Goal: Task Accomplishment & Management: Complete application form

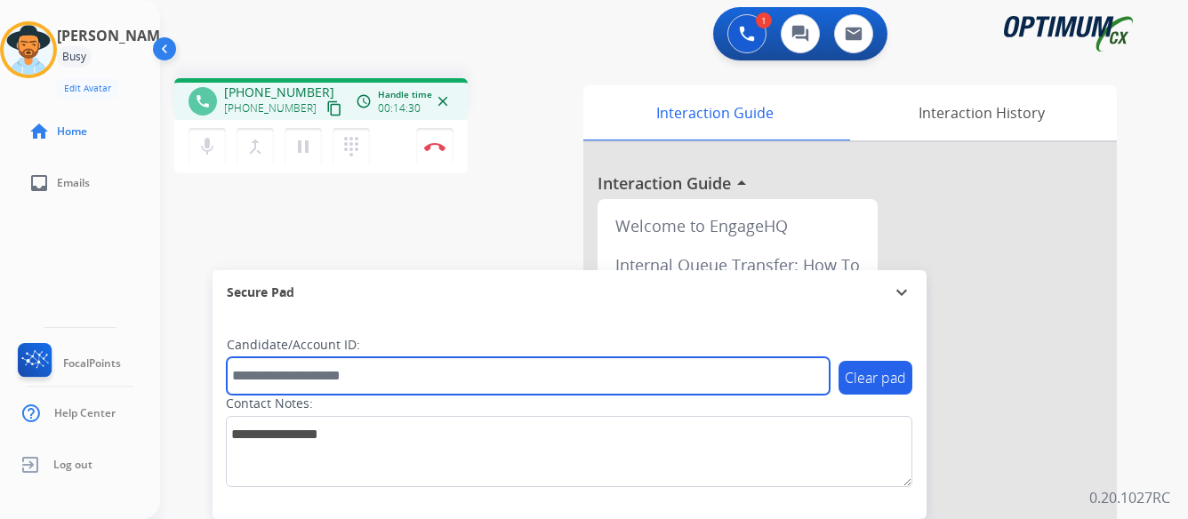
paste input "*******"
type input "*******"
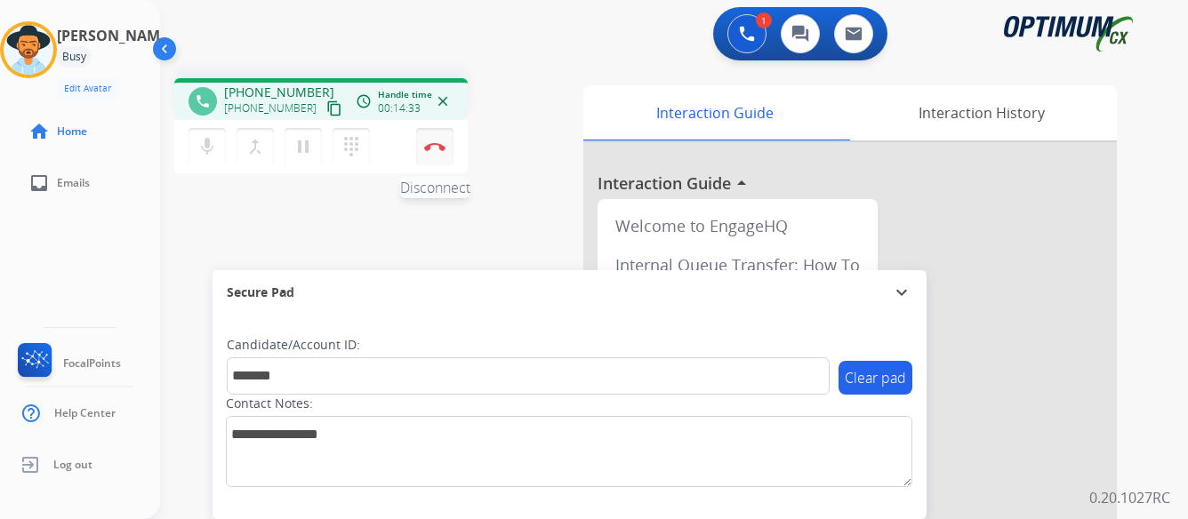
click at [432, 140] on button "Disconnect" at bounding box center [434, 146] width 37 height 37
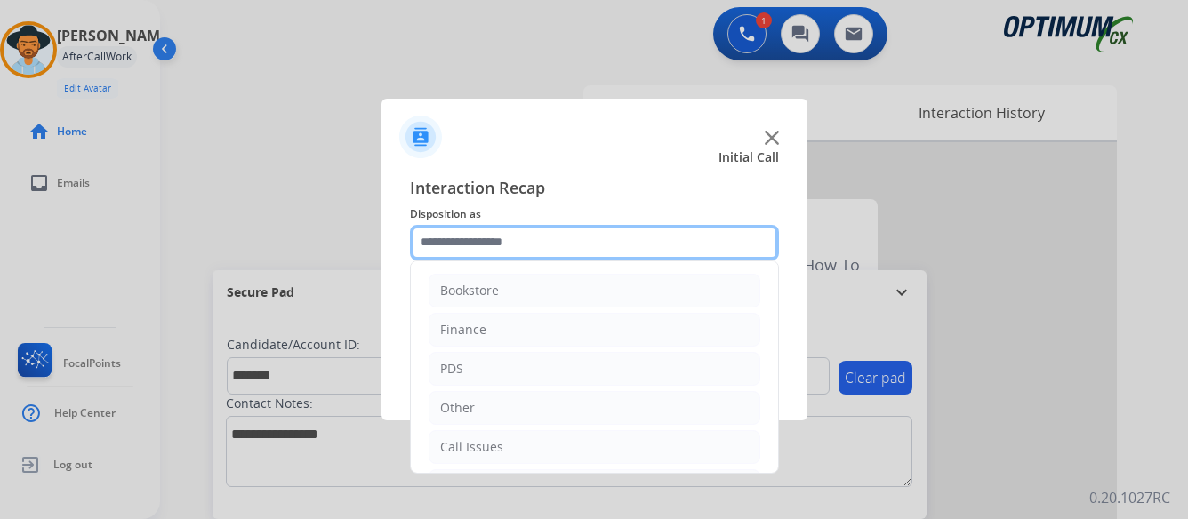
click at [563, 244] on input "text" at bounding box center [594, 243] width 369 height 36
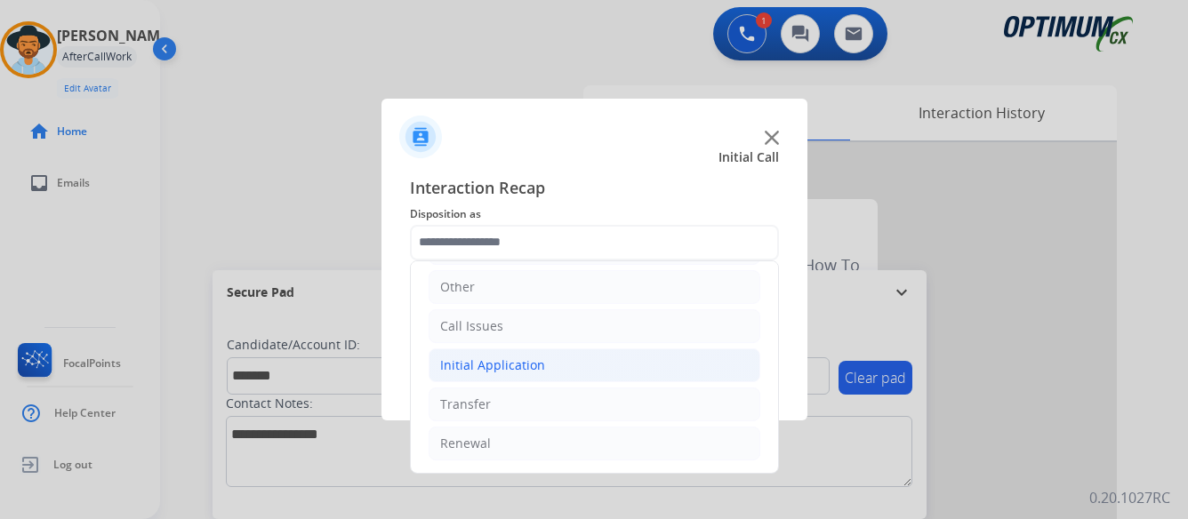
click at [529, 364] on div "Initial Application" at bounding box center [492, 366] width 105 height 18
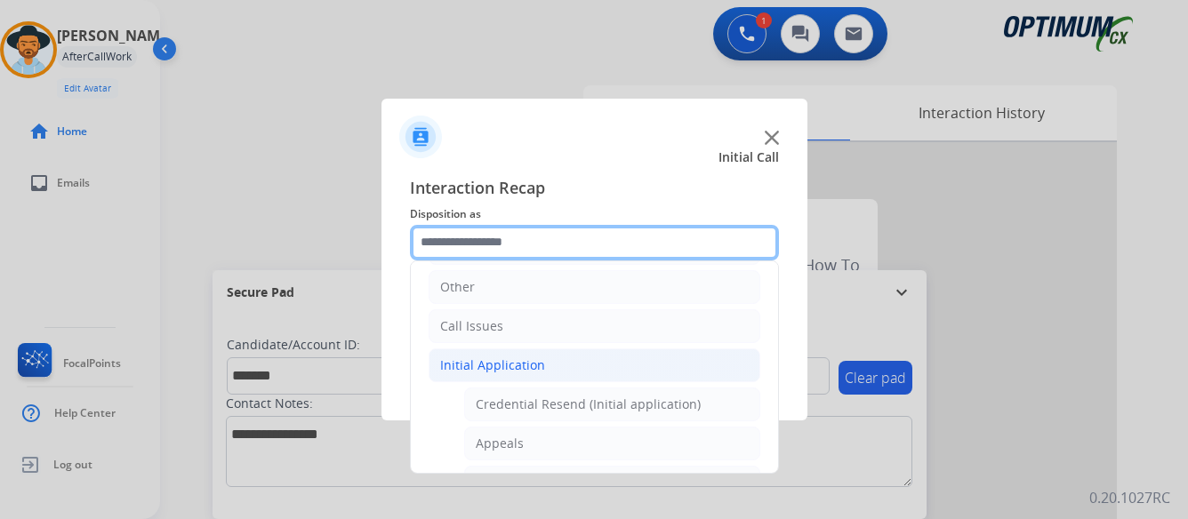
scroll to position [210, 0]
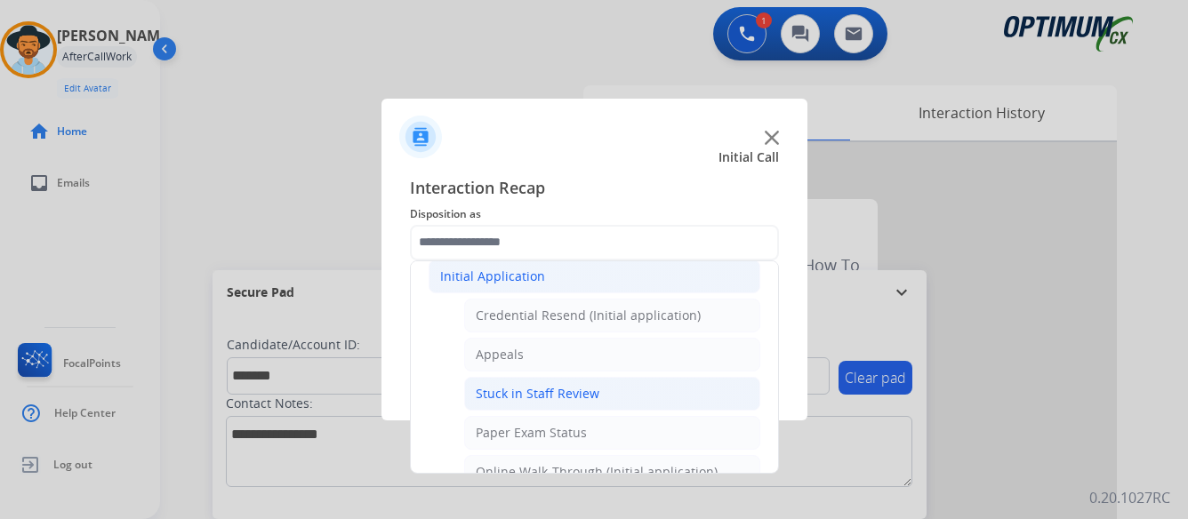
click at [560, 392] on div "Stuck in Staff Review" at bounding box center [538, 394] width 124 height 18
type input "**********"
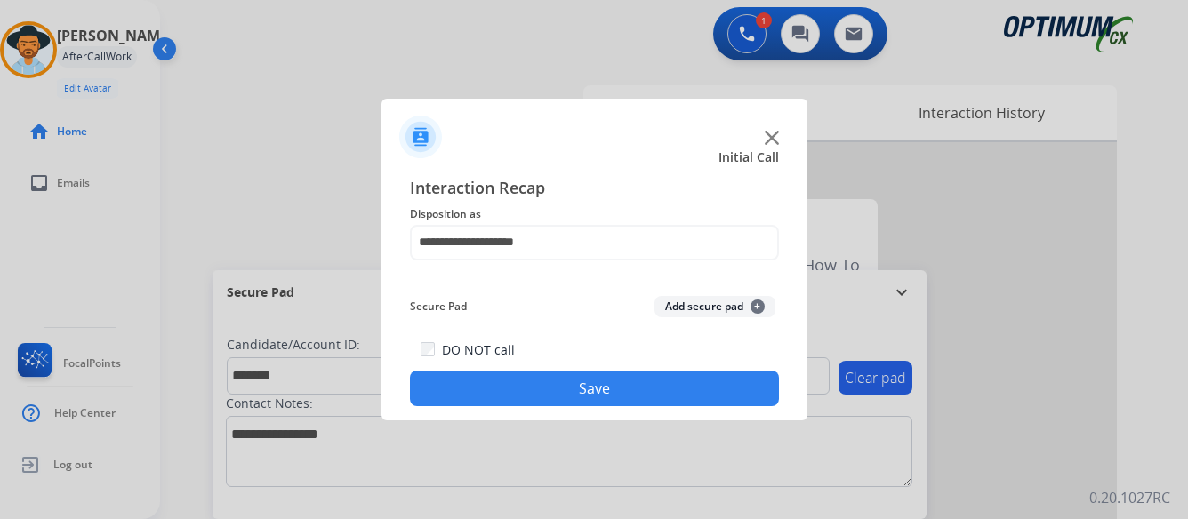
click at [575, 388] on button "Save" at bounding box center [594, 389] width 369 height 36
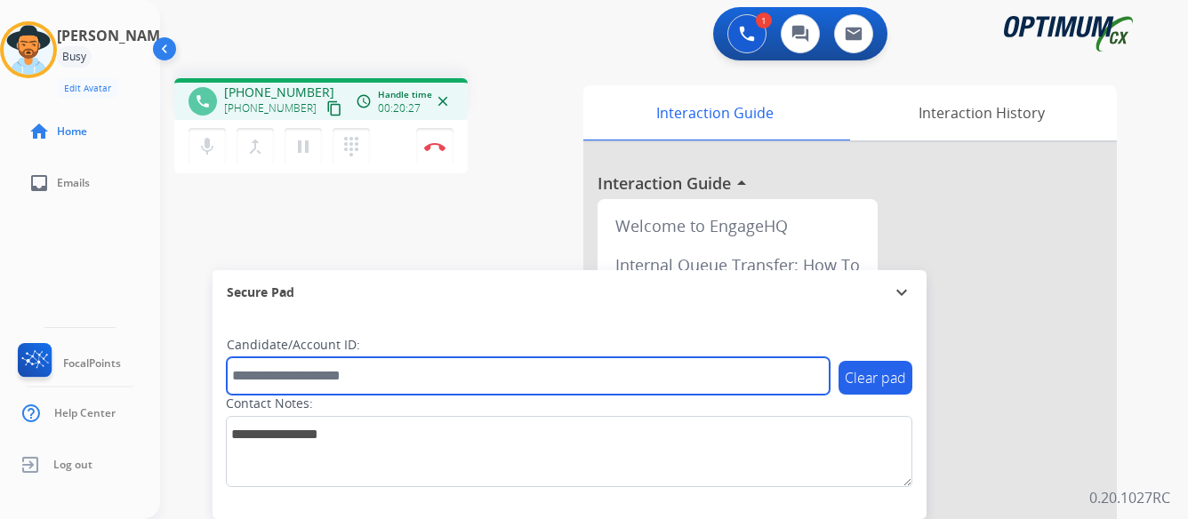
click at [422, 366] on input "text" at bounding box center [528, 375] width 603 height 37
type input "*******"
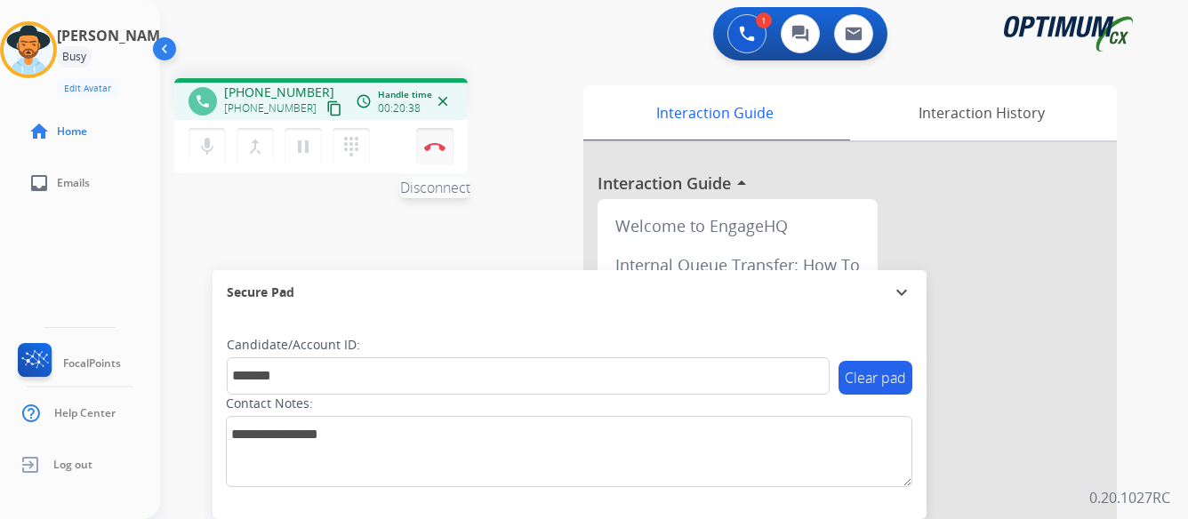
click at [435, 140] on button "Disconnect" at bounding box center [434, 146] width 37 height 37
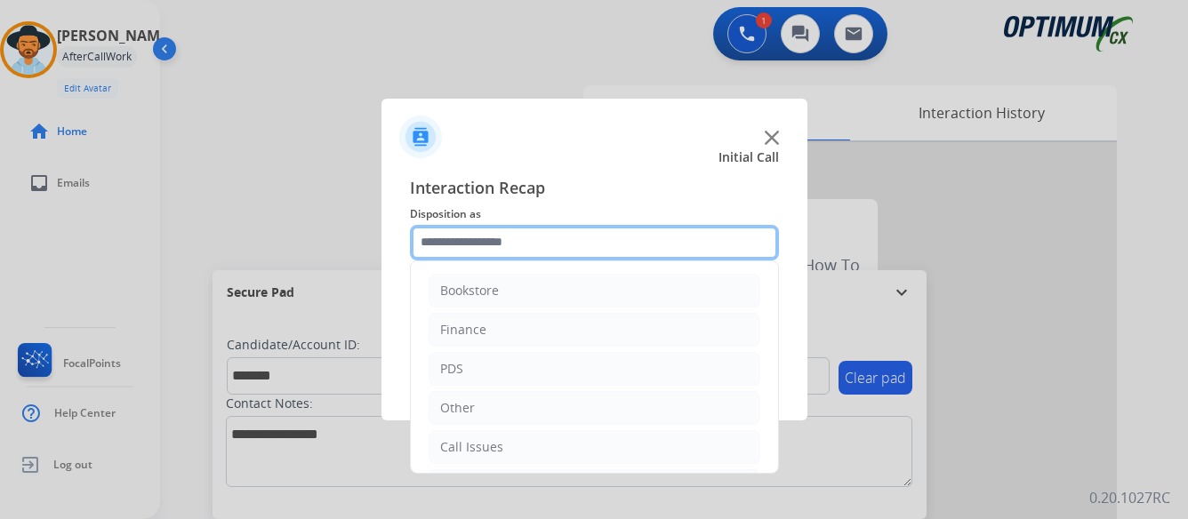
click at [591, 237] on input "text" at bounding box center [594, 243] width 369 height 36
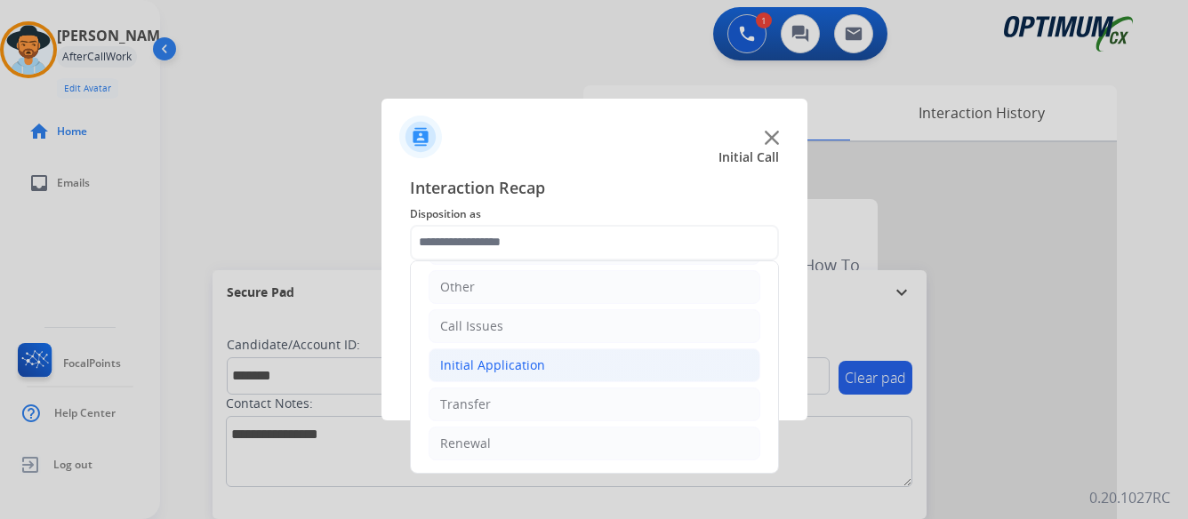
click at [526, 363] on div "Initial Application" at bounding box center [492, 366] width 105 height 18
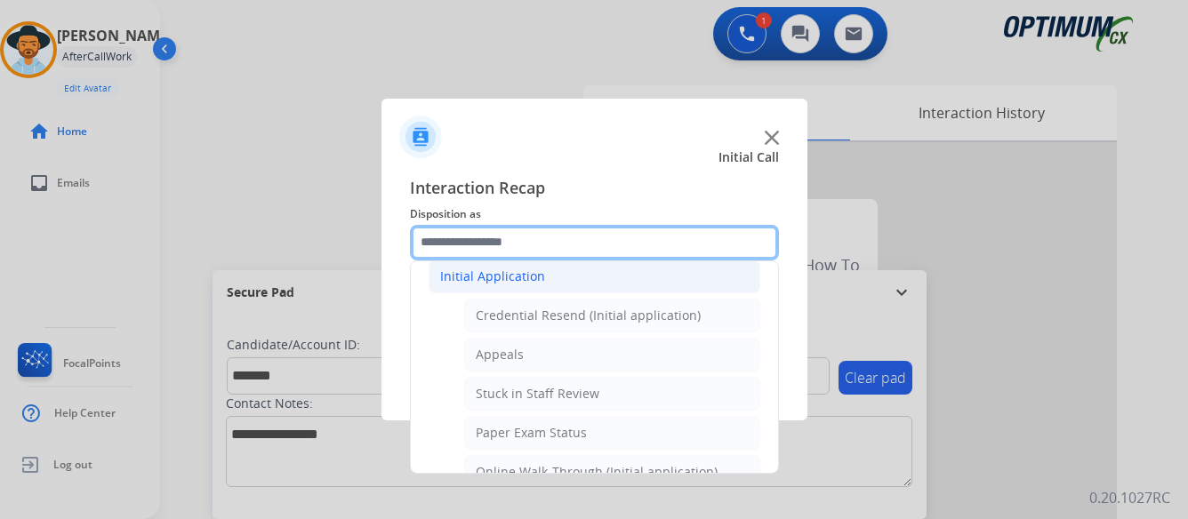
scroll to position [299, 0]
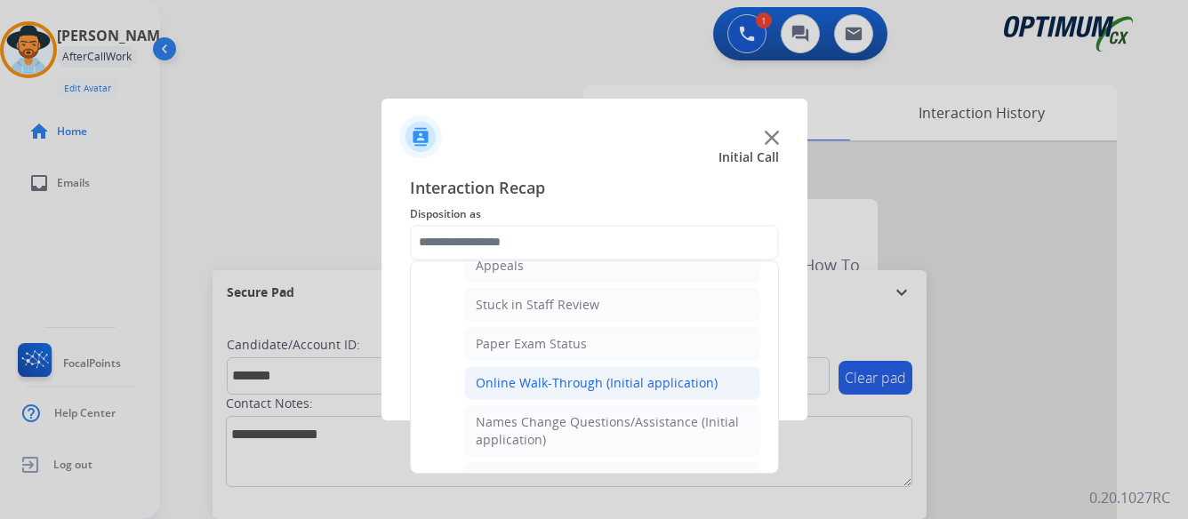
click at [546, 388] on div "Online Walk-Through (Initial application)" at bounding box center [597, 383] width 242 height 18
type input "**********"
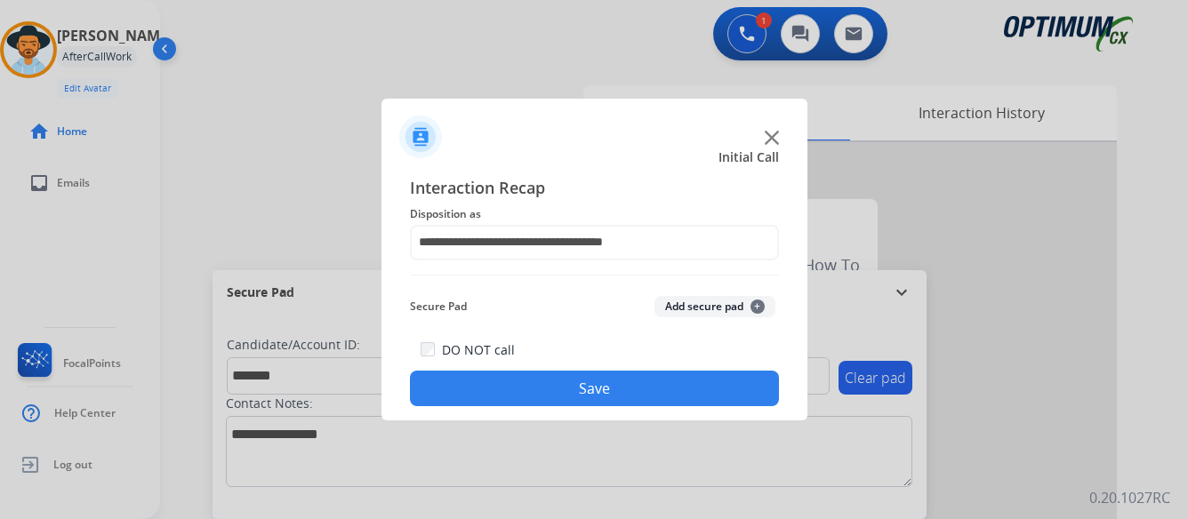
click at [580, 387] on button "Save" at bounding box center [594, 389] width 369 height 36
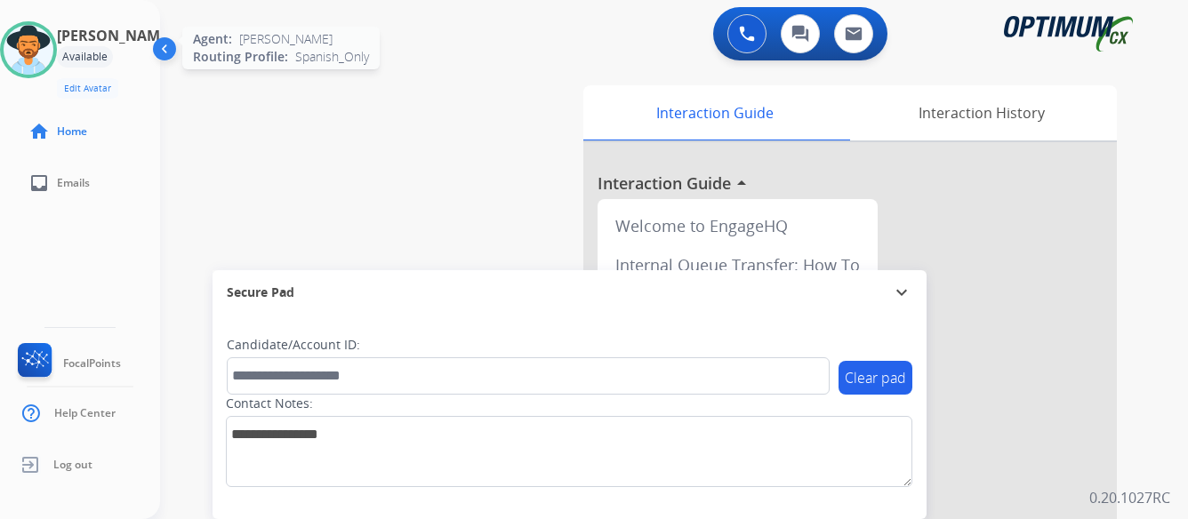
click at [43, 46] on img at bounding box center [29, 50] width 50 height 50
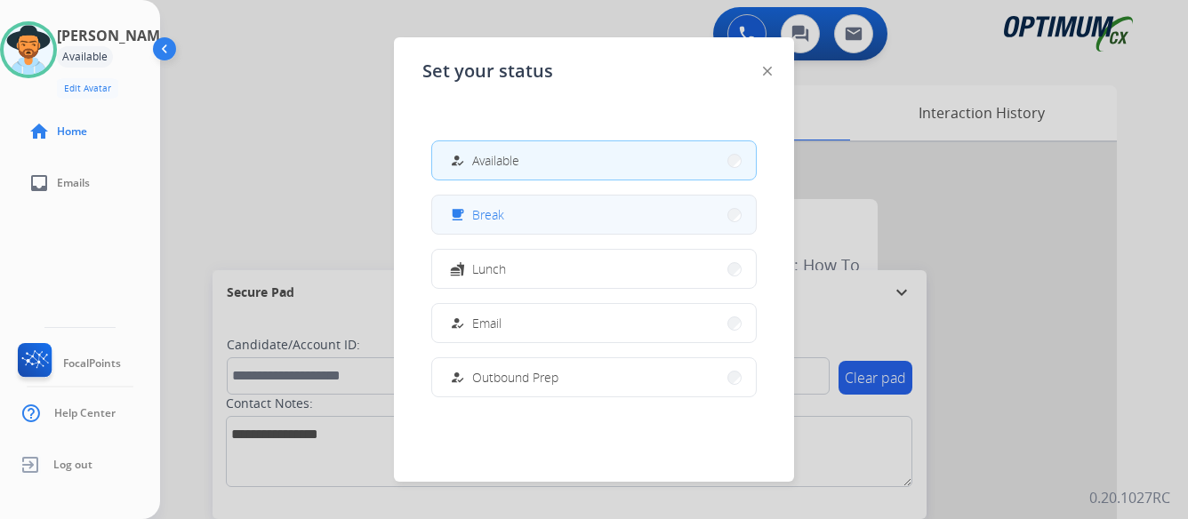
click at [552, 218] on button "free_breakfast Break" at bounding box center [594, 215] width 324 height 38
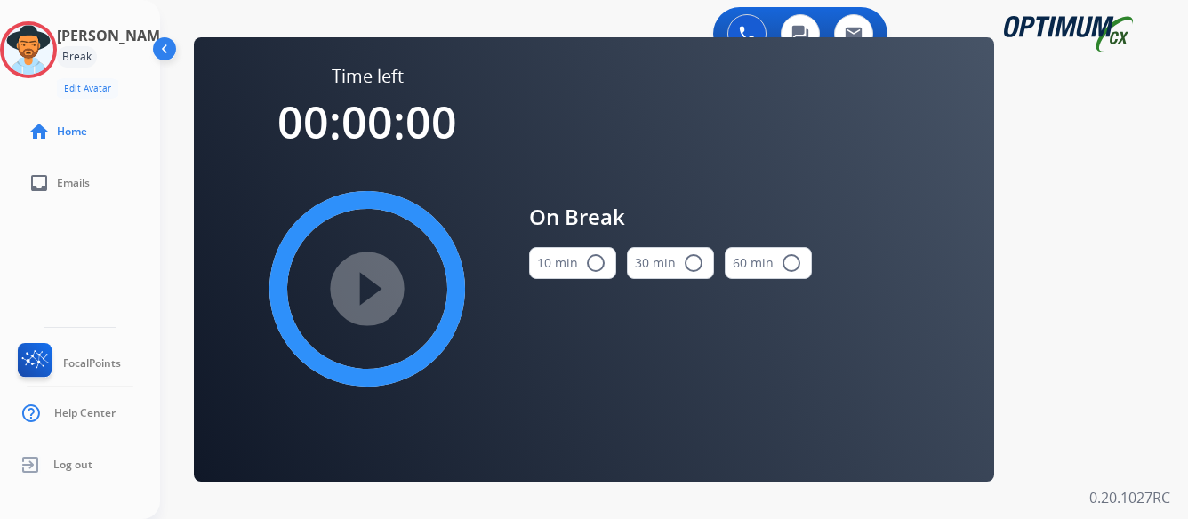
click at [594, 261] on mat-icon "radio_button_unchecked" at bounding box center [595, 263] width 21 height 21
click at [367, 286] on mat-icon "play_circle_filled" at bounding box center [367, 288] width 21 height 21
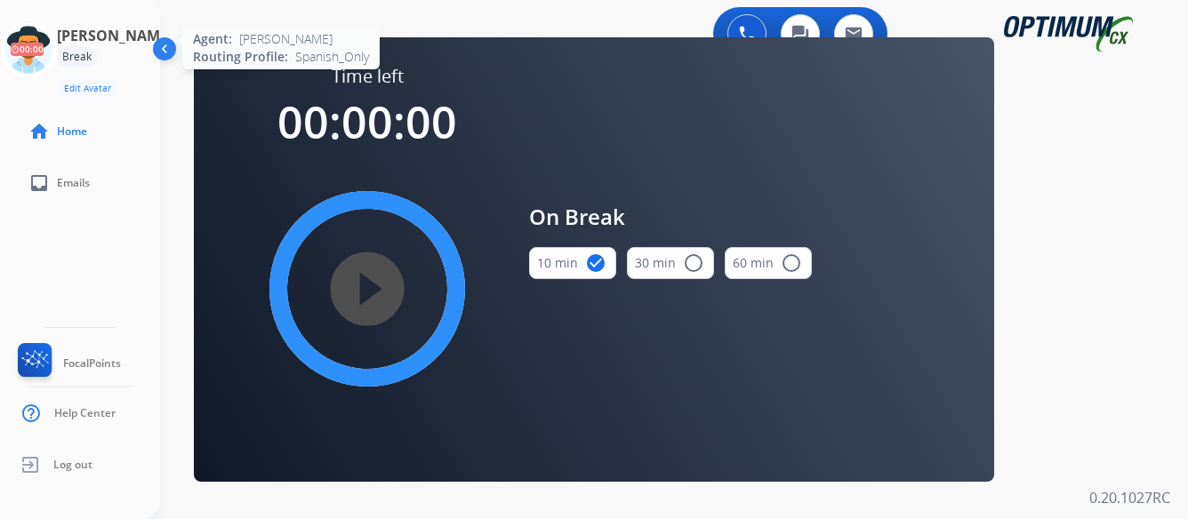
click at [57, 52] on icon at bounding box center [29, 50] width 58 height 58
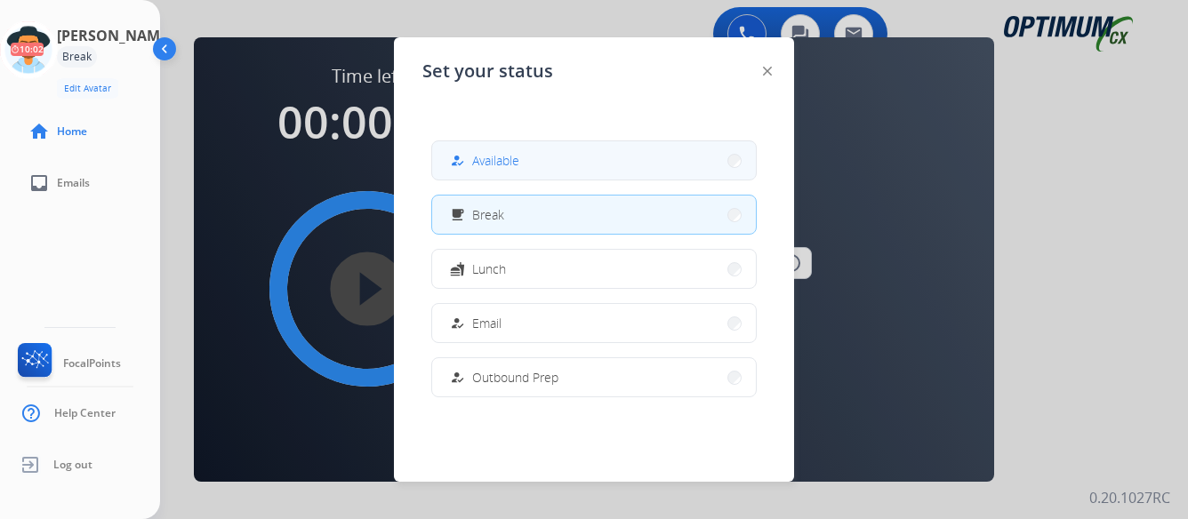
click at [478, 158] on span "Available" at bounding box center [495, 160] width 47 height 19
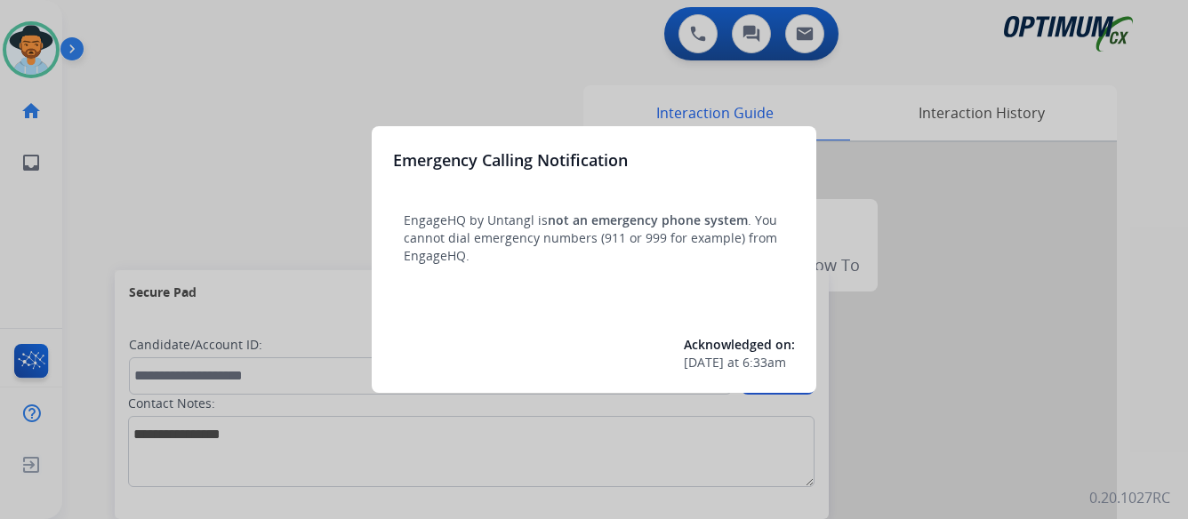
click at [986, 264] on div at bounding box center [594, 259] width 1188 height 519
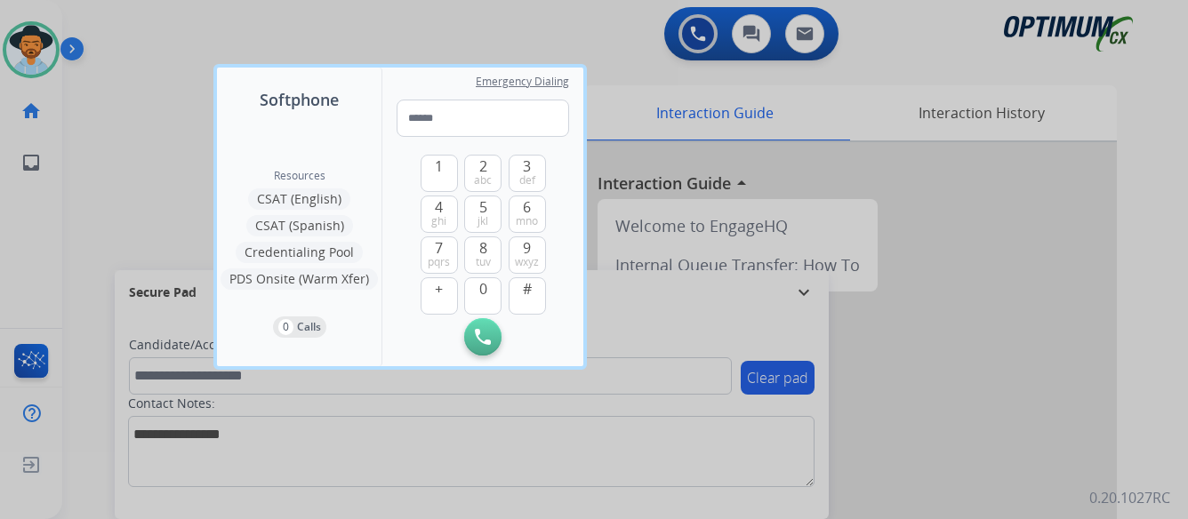
click at [986, 264] on div at bounding box center [594, 259] width 1188 height 519
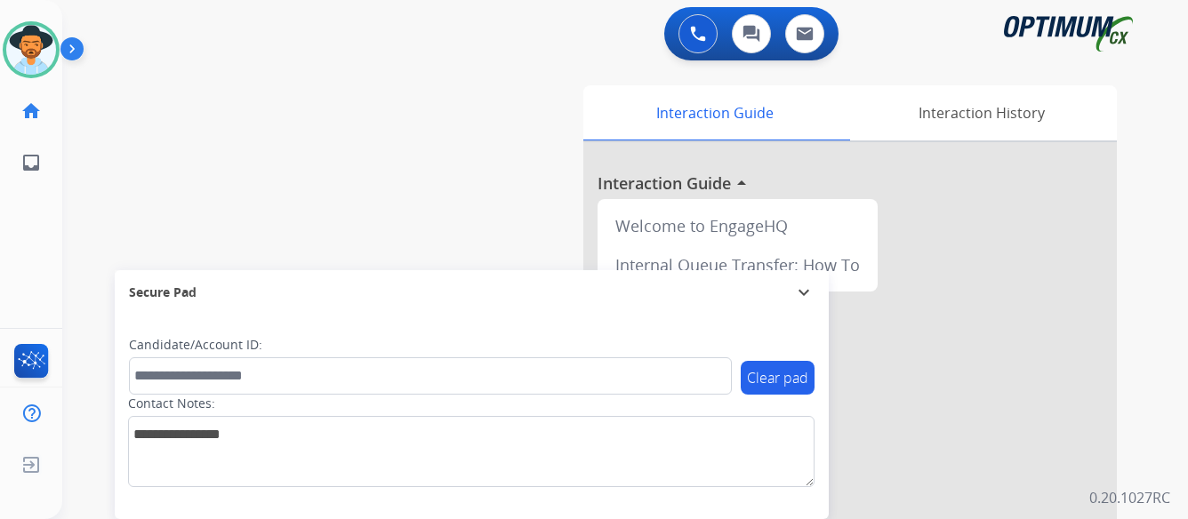
click at [73, 47] on img at bounding box center [75, 53] width 30 height 34
